Goal: Transaction & Acquisition: Purchase product/service

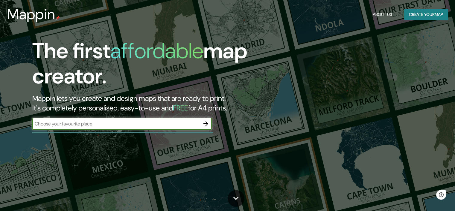
drag, startPoint x: 0, startPoint y: 0, endPoint x: 154, endPoint y: 126, distance: 198.5
click at [154, 126] on input "text" at bounding box center [116, 123] width 168 height 7
type input "NEUQUEN [GEOGRAPHIC_DATA]"
click at [206, 119] on button "button" at bounding box center [206, 123] width 12 height 12
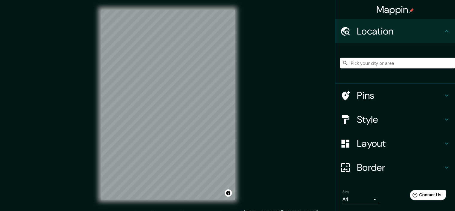
click at [422, 96] on h4 "Pins" at bounding box center [400, 95] width 86 height 12
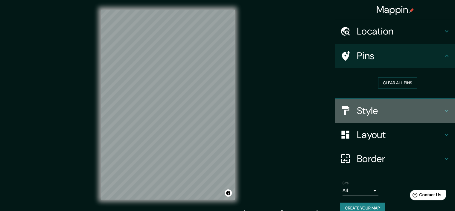
click at [413, 106] on h4 "Style" at bounding box center [400, 111] width 86 height 12
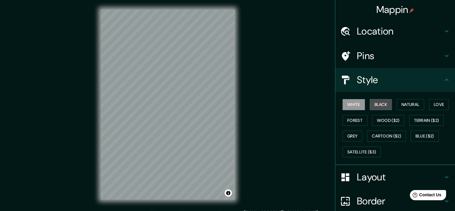
click at [388, 106] on button "Black" at bounding box center [381, 104] width 22 height 11
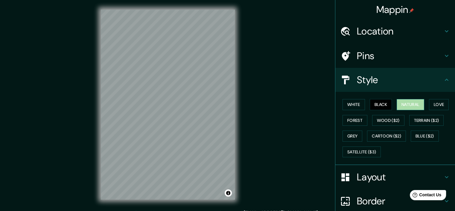
click at [404, 105] on button "Natural" at bounding box center [411, 104] width 28 height 11
click at [435, 103] on button "Love" at bounding box center [439, 104] width 20 height 11
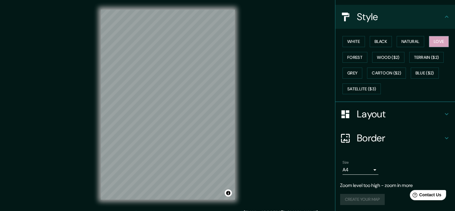
click at [359, 118] on h4 "Layout" at bounding box center [400, 114] width 86 height 12
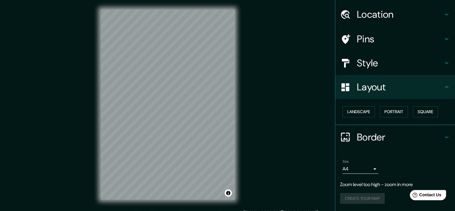
scroll to position [16, 0]
click at [361, 107] on button "Landscape" at bounding box center [359, 112] width 32 height 11
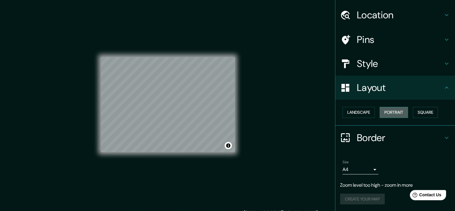
click at [399, 112] on button "Portrait" at bounding box center [394, 112] width 28 height 11
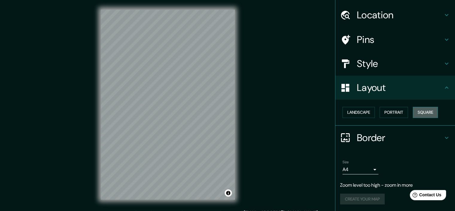
click at [418, 109] on button "Square" at bounding box center [425, 112] width 25 height 11
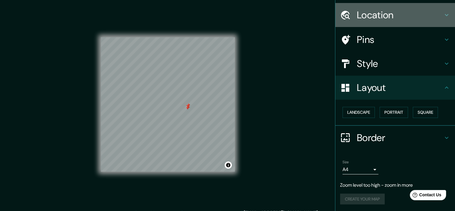
click at [391, 19] on h4 "Location" at bounding box center [400, 15] width 86 height 12
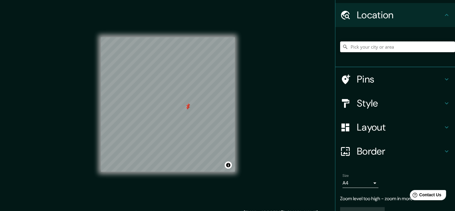
click at [405, 47] on input "Pick your city or area" at bounding box center [397, 46] width 115 height 11
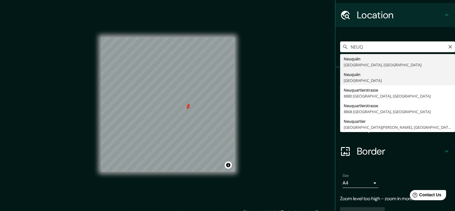
type input "[GEOGRAPHIC_DATA], [GEOGRAPHIC_DATA]"
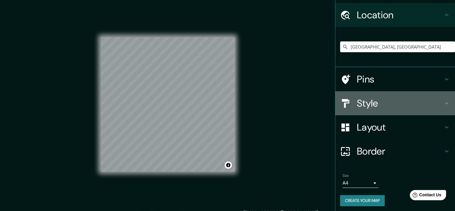
click at [367, 107] on h4 "Style" at bounding box center [400, 103] width 86 height 12
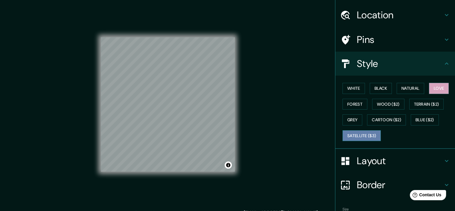
click at [357, 135] on button "Satellite ($3)" at bounding box center [362, 135] width 38 height 11
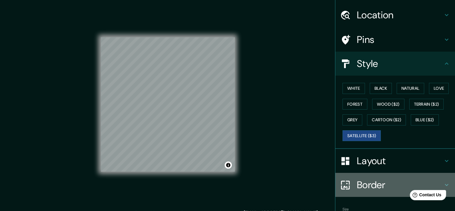
click at [366, 179] on h4 "Border" at bounding box center [400, 184] width 86 height 12
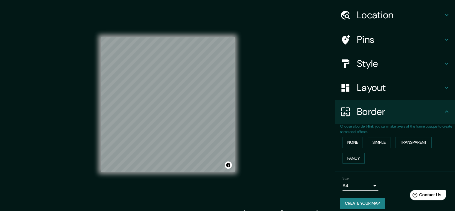
click at [377, 140] on button "Simple" at bounding box center [379, 142] width 23 height 11
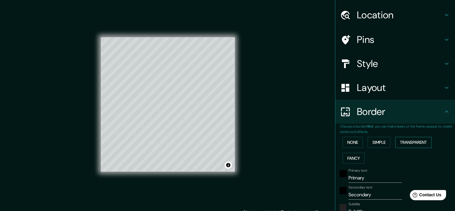
click at [396, 140] on button "Transparent" at bounding box center [414, 142] width 37 height 11
click at [353, 144] on button "None" at bounding box center [353, 142] width 20 height 11
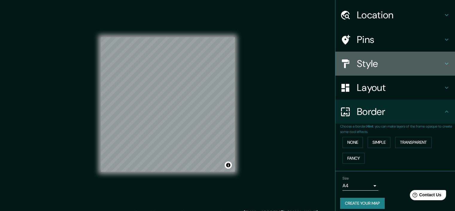
click at [378, 67] on h4 "Style" at bounding box center [400, 63] width 86 height 12
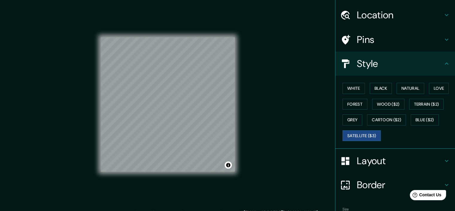
click at [385, 155] on h4 "Layout" at bounding box center [400, 161] width 86 height 12
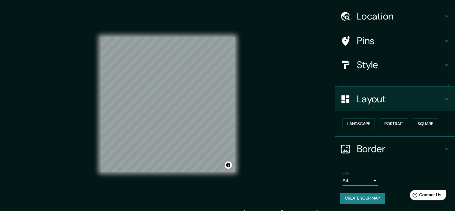
scroll to position [4, 0]
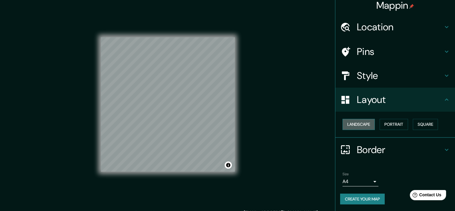
click at [358, 127] on button "Landscape" at bounding box center [359, 124] width 32 height 11
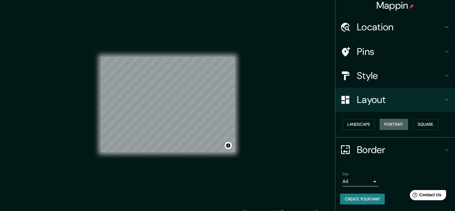
click at [391, 127] on button "Portrait" at bounding box center [394, 124] width 28 height 11
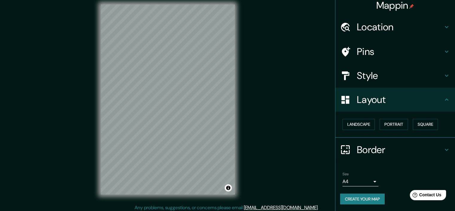
scroll to position [7, 0]
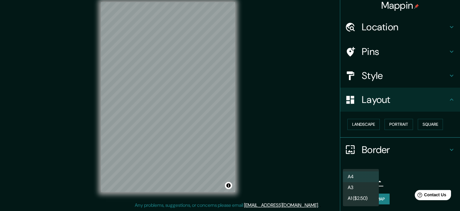
click at [369, 180] on body "Mappin Location [GEOGRAPHIC_DATA], [GEOGRAPHIC_DATA] Pins Style Layout Landscap…" at bounding box center [230, 98] width 460 height 211
click at [369, 186] on li "A3" at bounding box center [361, 187] width 36 height 11
type input "a4"
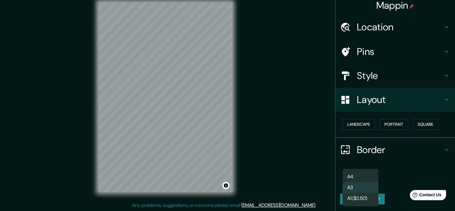
click at [369, 183] on body "Mappin Location [GEOGRAPHIC_DATA], [GEOGRAPHIC_DATA] Pins Style Layout Landscap…" at bounding box center [227, 98] width 455 height 211
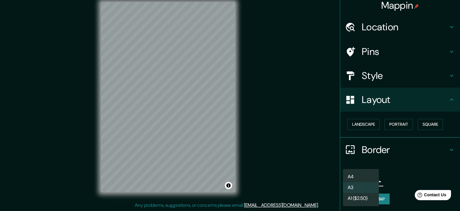
click at [393, 177] on div at bounding box center [230, 105] width 460 height 211
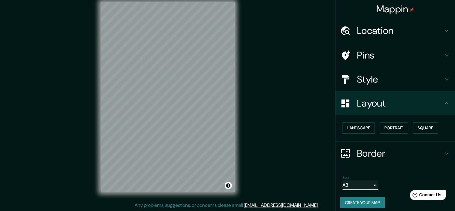
scroll to position [0, 0]
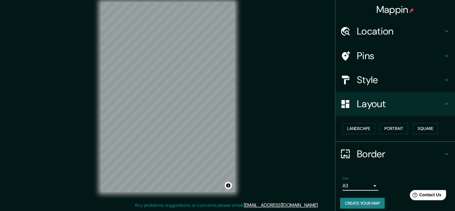
click at [405, 78] on h4 "Style" at bounding box center [400, 80] width 86 height 12
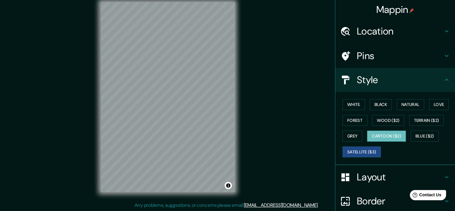
click at [394, 134] on button "Cartoon ($2)" at bounding box center [386, 135] width 39 height 11
click at [426, 134] on button "Blue ($2)" at bounding box center [425, 135] width 28 height 11
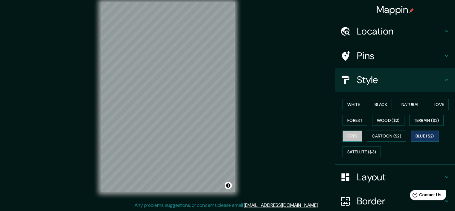
click at [348, 134] on button "Grey" at bounding box center [353, 135] width 20 height 11
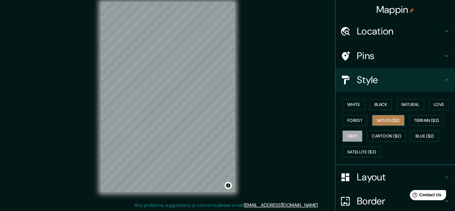
click at [388, 123] on button "Wood ($2)" at bounding box center [388, 120] width 32 height 11
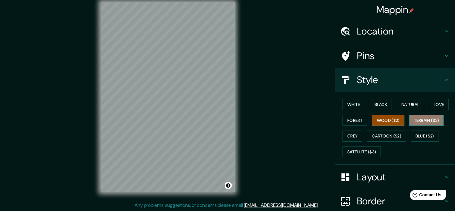
click at [427, 119] on button "Terrain ($2)" at bounding box center [427, 120] width 35 height 11
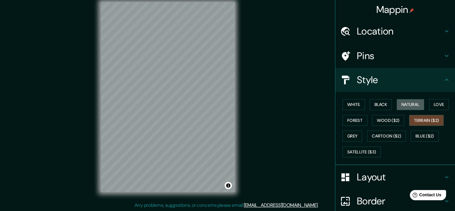
drag, startPoint x: 404, startPoint y: 105, endPoint x: 260, endPoint y: 119, distance: 144.7
click at [404, 105] on button "Natural" at bounding box center [411, 104] width 28 height 11
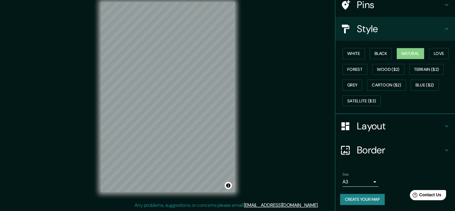
click at [411, 125] on h4 "Layout" at bounding box center [400, 126] width 86 height 12
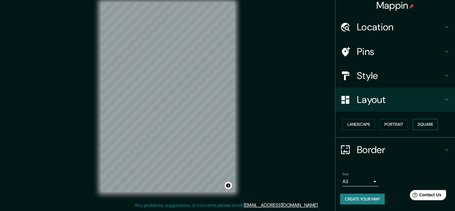
scroll to position [4, 0]
click at [406, 148] on h4 "Border" at bounding box center [400, 149] width 86 height 12
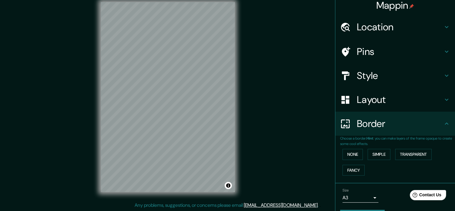
click at [405, 135] on div "Border" at bounding box center [396, 123] width 120 height 24
click at [440, 127] on div "Border" at bounding box center [396, 123] width 120 height 24
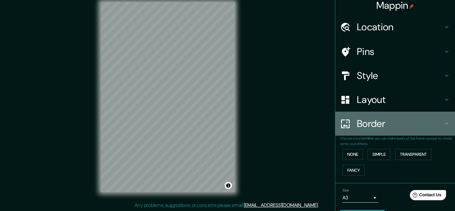
click at [443, 115] on div "Border" at bounding box center [396, 123] width 120 height 24
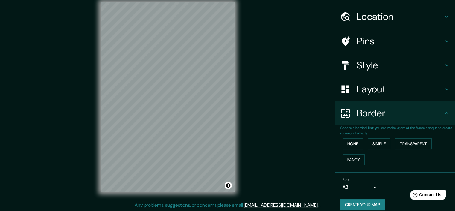
scroll to position [20, 0]
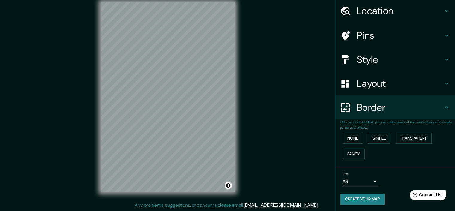
click at [392, 53] on h4 "Style" at bounding box center [400, 59] width 86 height 12
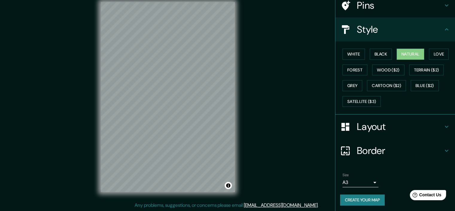
scroll to position [51, 0]
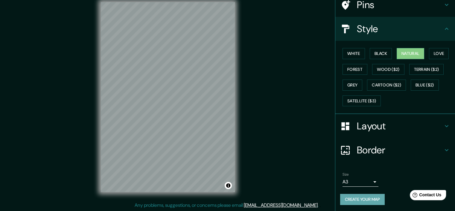
click at [365, 197] on button "Create your map" at bounding box center [362, 198] width 45 height 11
click at [266, 58] on div "Mappin Location [GEOGRAPHIC_DATA], [GEOGRAPHIC_DATA] Pins Style White Black Nat…" at bounding box center [227, 102] width 455 height 218
click at [386, 127] on h4 "Layout" at bounding box center [400, 126] width 86 height 12
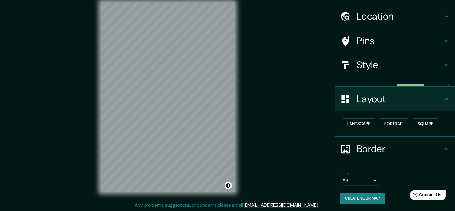
scroll to position [4, 0]
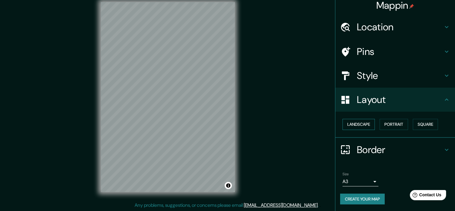
click at [357, 124] on button "Landscape" at bounding box center [359, 124] width 32 height 11
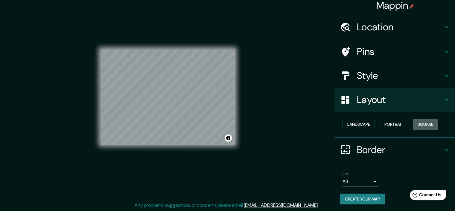
click at [425, 122] on button "Square" at bounding box center [425, 124] width 25 height 11
